Goal: Task Accomplishment & Management: Manage account settings

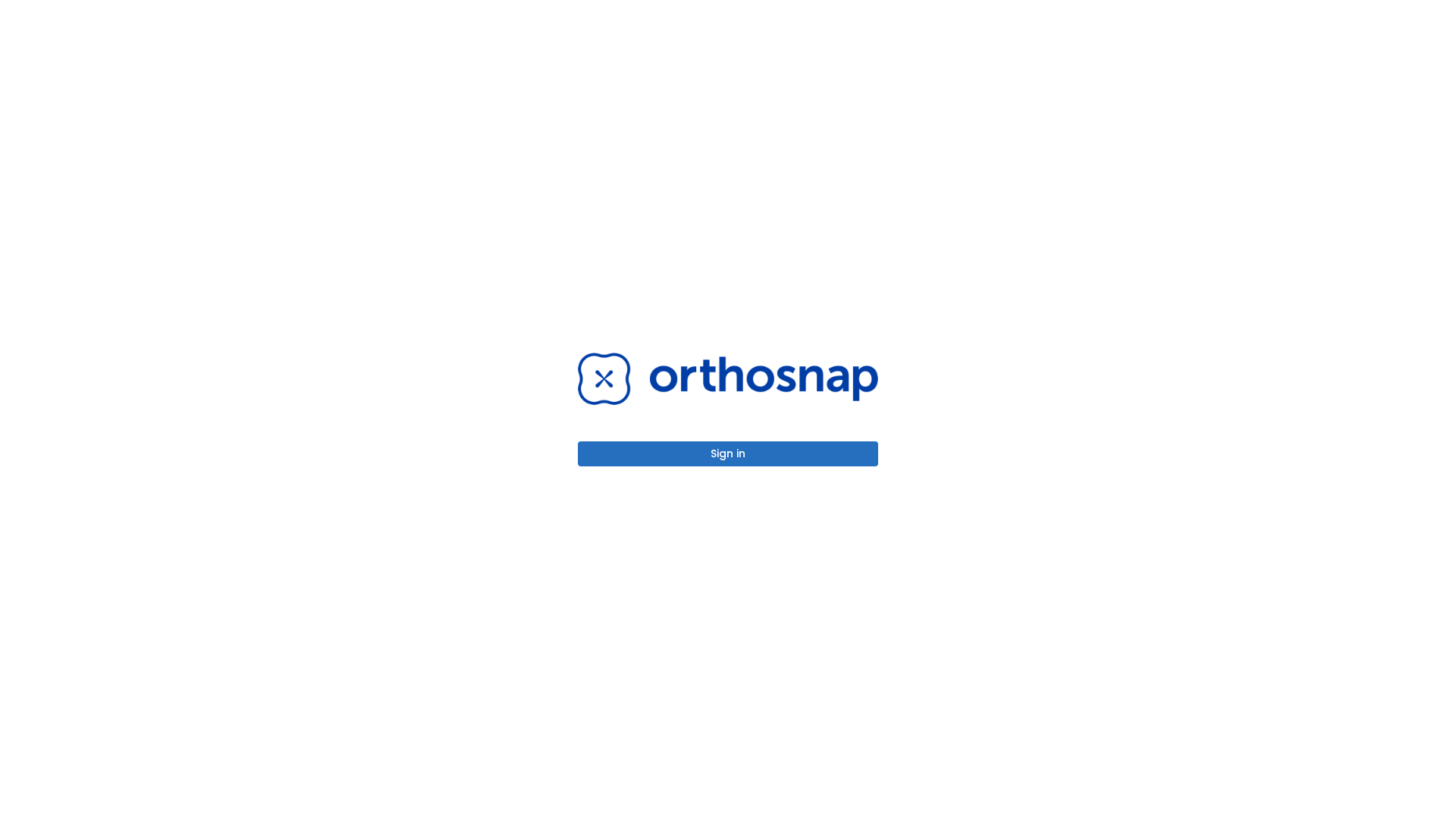
click at [728, 453] on button "Sign in" at bounding box center [728, 454] width 300 height 25
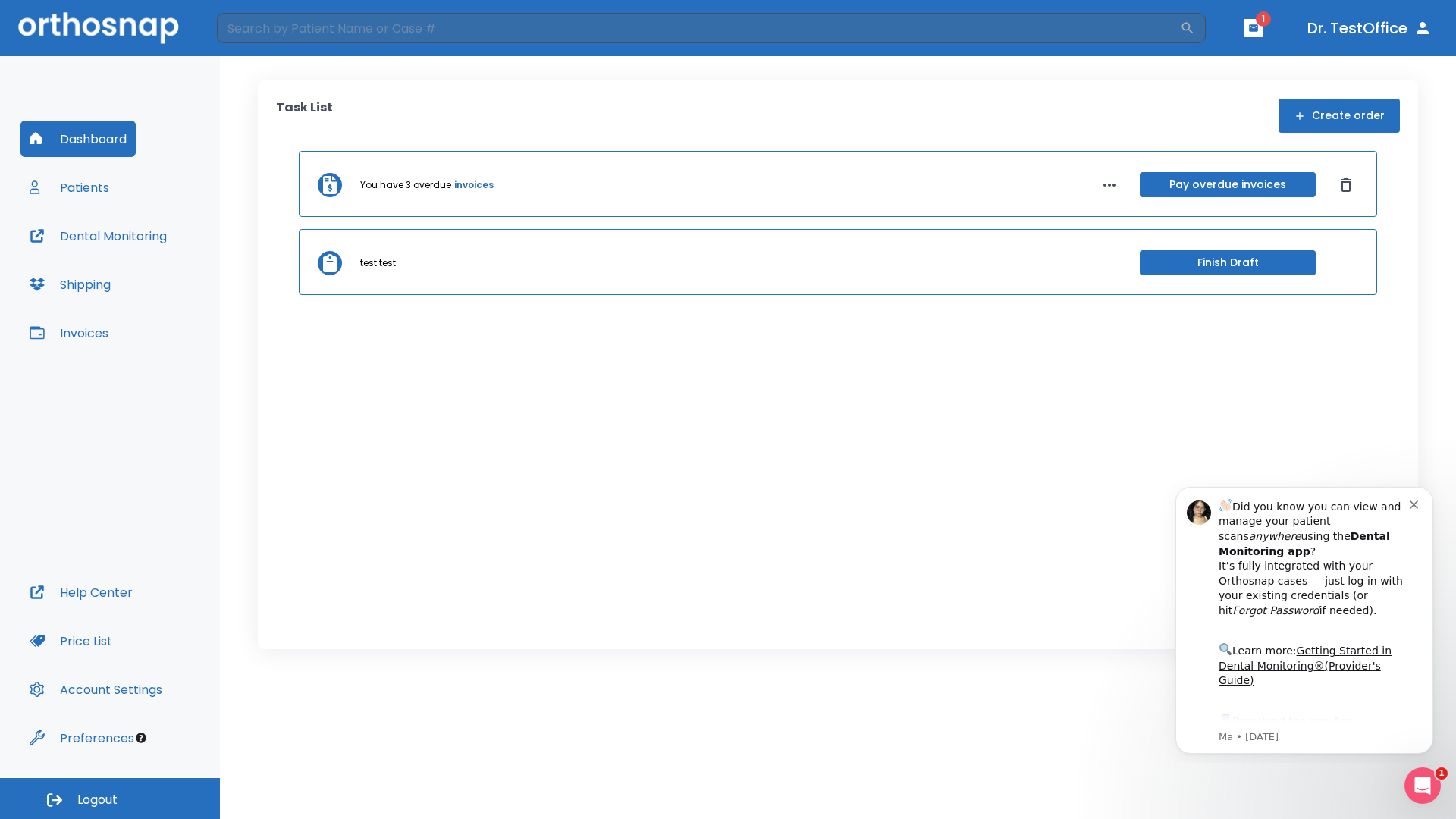
click at [110, 798] on span "Logout" at bounding box center [98, 801] width 40 height 17
